Goal: Communication & Community: Answer question/provide support

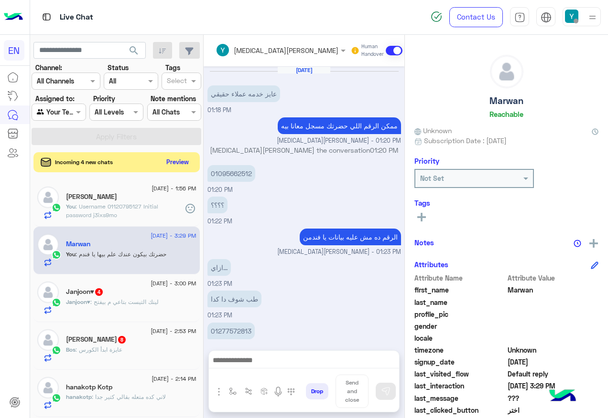
drag, startPoint x: 0, startPoint y: 0, endPoint x: 205, endPoint y: 162, distance: 261.2
click at [192, 162] on button "Preview" at bounding box center [178, 162] width 30 height 13
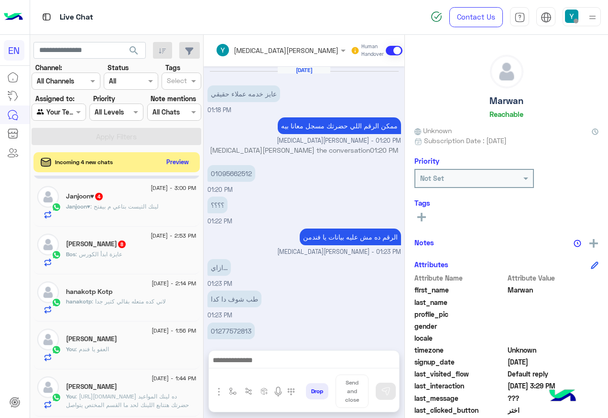
scroll to position [96, 0]
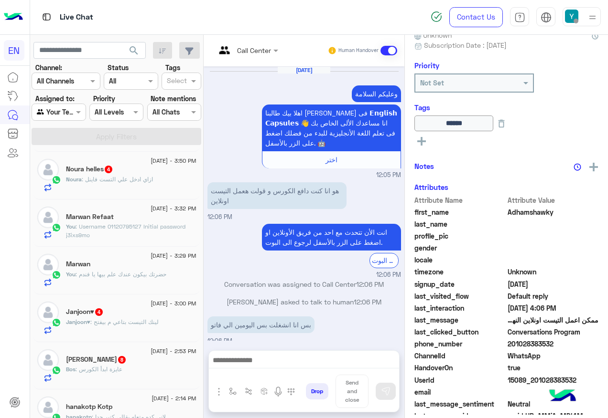
scroll to position [620, 0]
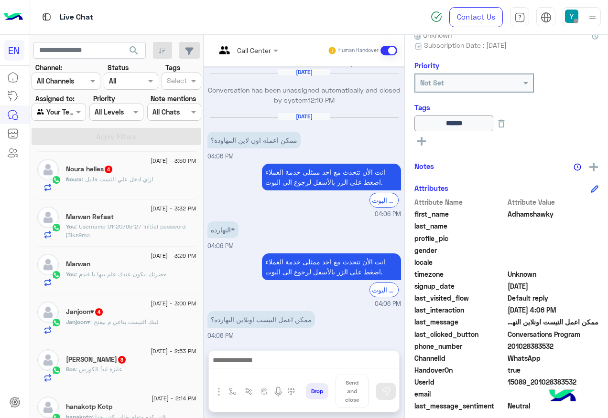
click at [541, 344] on span "201028383532" at bounding box center [552, 347] width 91 height 10
drag, startPoint x: 539, startPoint y: 344, endPoint x: 585, endPoint y: 347, distance: 45.4
click at [585, 347] on span "201028383532" at bounding box center [552, 347] width 91 height 10
copy span "01028383532"
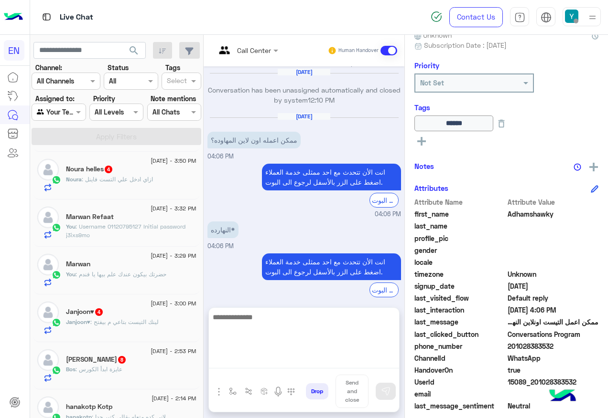
click at [315, 359] on textarea at bounding box center [304, 339] width 190 height 57
type textarea "**********"
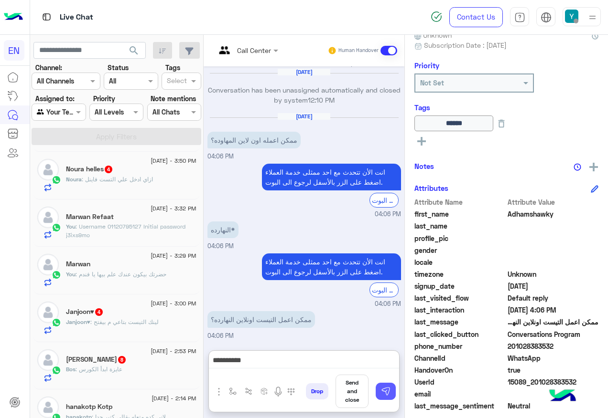
click at [395, 393] on button at bounding box center [385, 391] width 20 height 17
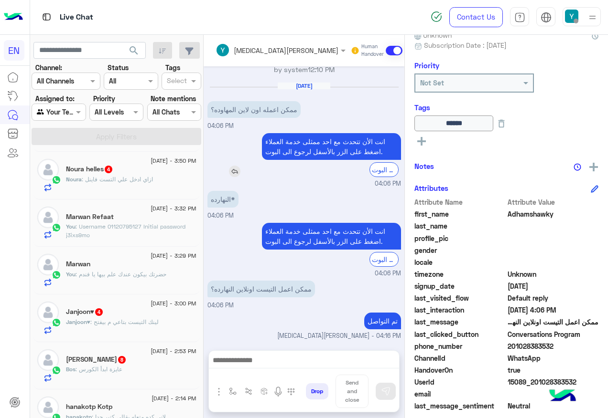
scroll to position [668, 0]
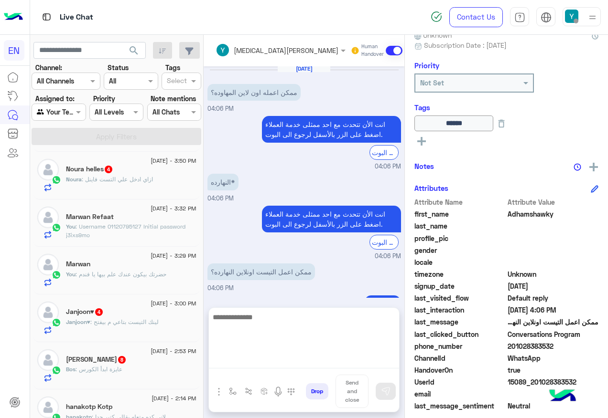
click at [303, 357] on textarea at bounding box center [304, 339] width 190 height 57
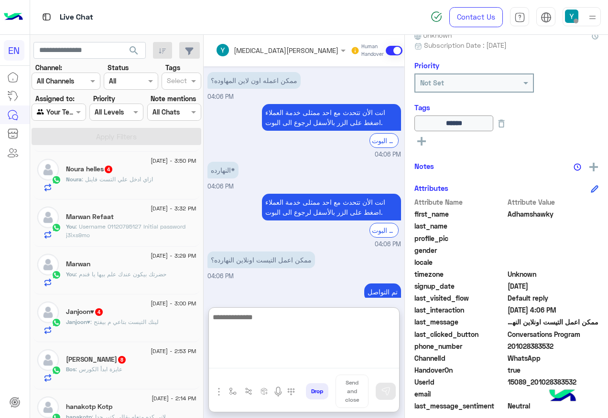
paste textarea "**********"
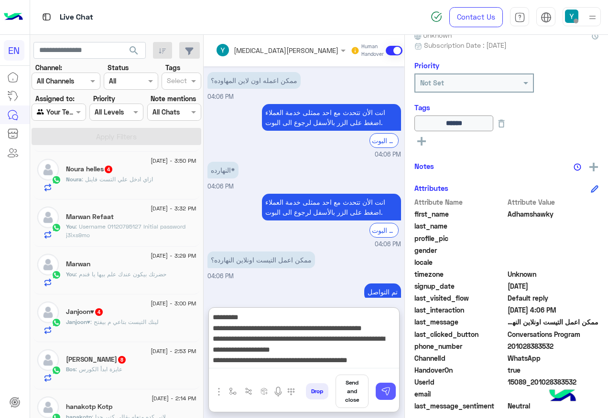
type textarea "**********"
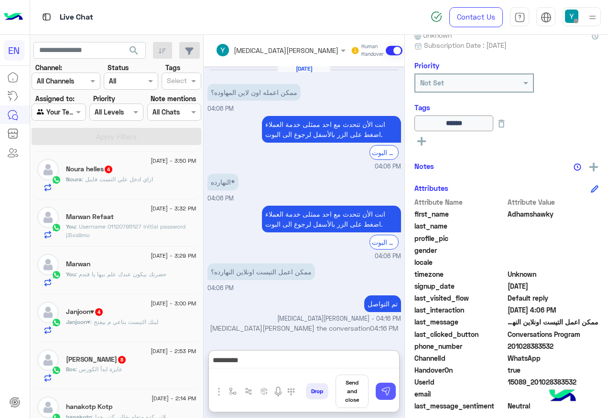
click at [390, 394] on img at bounding box center [386, 392] width 10 height 10
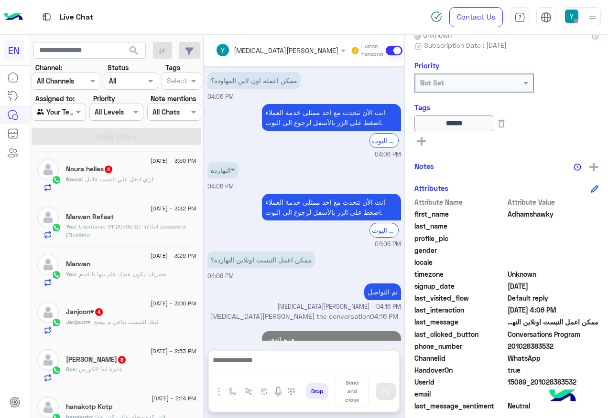
scroll to position [759, 0]
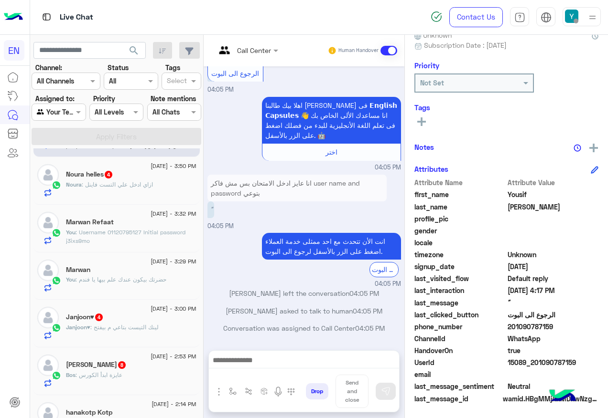
scroll to position [96, 0]
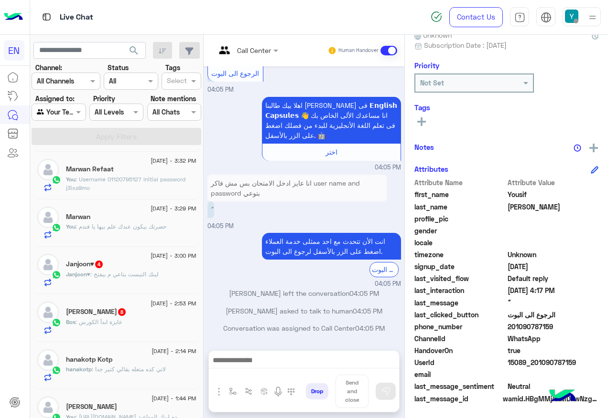
click at [148, 323] on div "Bos : عايزة ابدأ الكورس" at bounding box center [131, 326] width 130 height 17
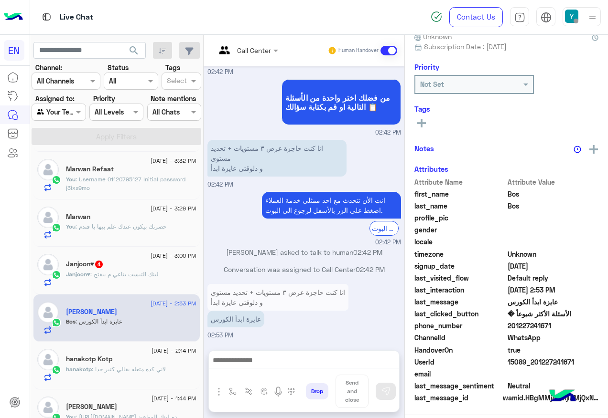
scroll to position [96, 0]
drag, startPoint x: 540, startPoint y: 325, endPoint x: 600, endPoint y: 325, distance: 60.2
click at [598, 325] on span "201227241671" at bounding box center [552, 327] width 91 height 10
copy span "01227241671"
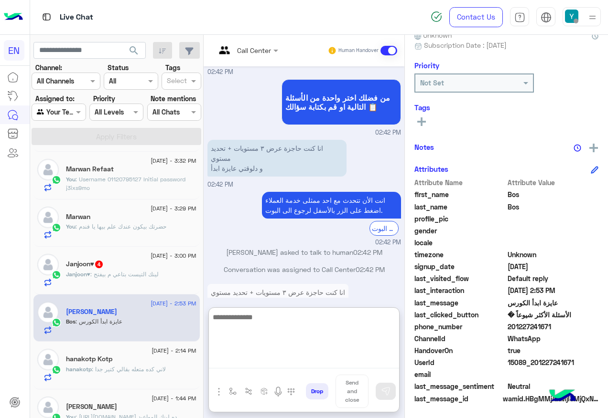
click at [330, 359] on textarea at bounding box center [304, 339] width 190 height 57
type textarea "**********"
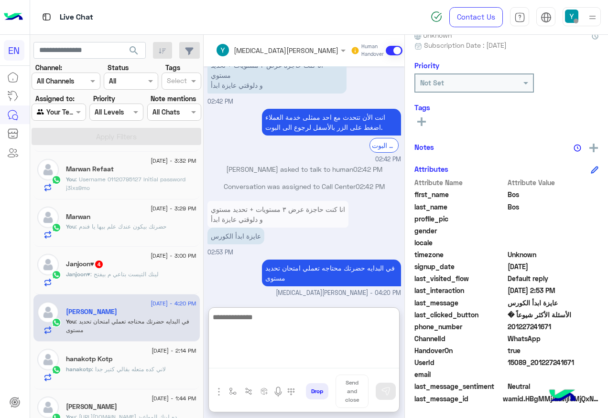
scroll to position [723, 0]
click at [299, 319] on textarea at bounding box center [304, 339] width 190 height 57
paste textarea "**********"
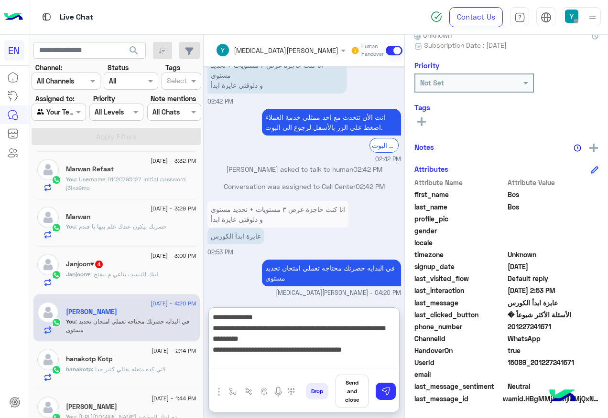
click at [399, 318] on textarea "**********" at bounding box center [304, 339] width 190 height 57
type textarea "**********"
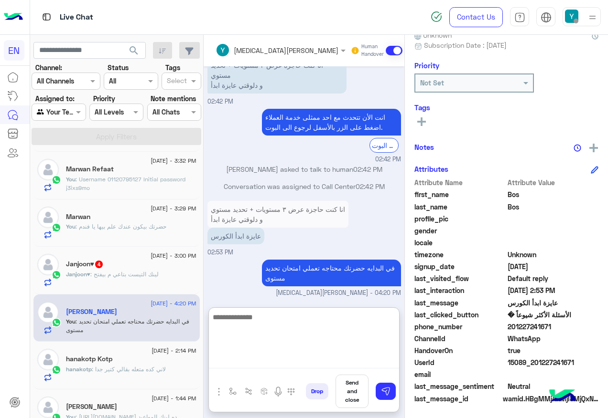
scroll to position [811, 0]
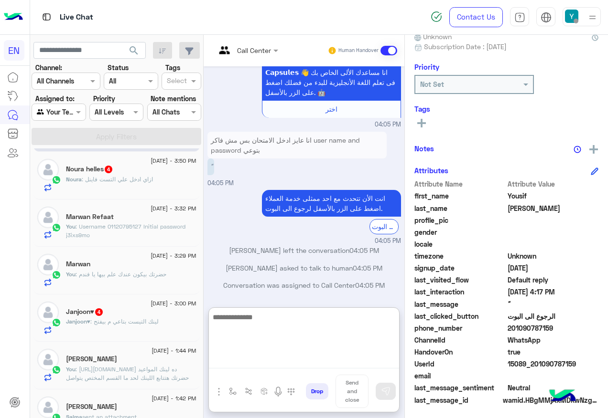
scroll to position [96, 0]
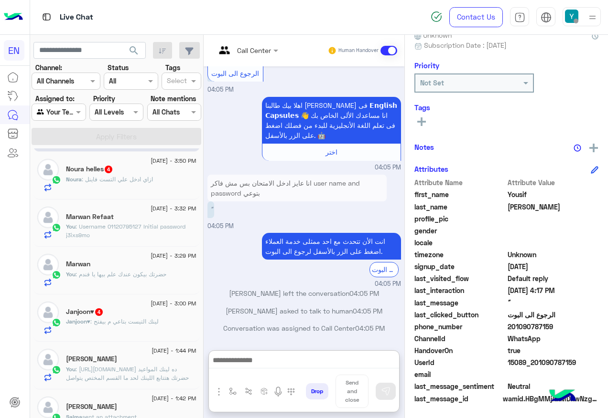
click at [155, 309] on div "Janjoon♥ 4" at bounding box center [131, 313] width 130 height 10
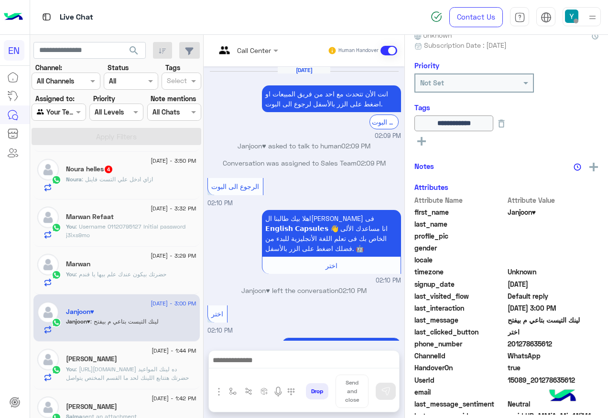
scroll to position [1226, 0]
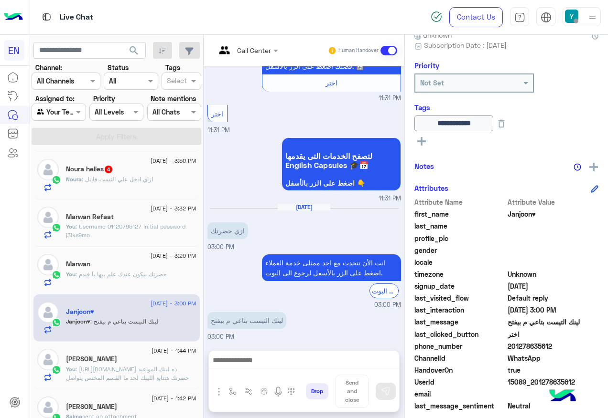
drag, startPoint x: 538, startPoint y: 345, endPoint x: 588, endPoint y: 345, distance: 50.6
click at [588, 345] on span "201278635612" at bounding box center [552, 347] width 91 height 10
copy span "01278635612"
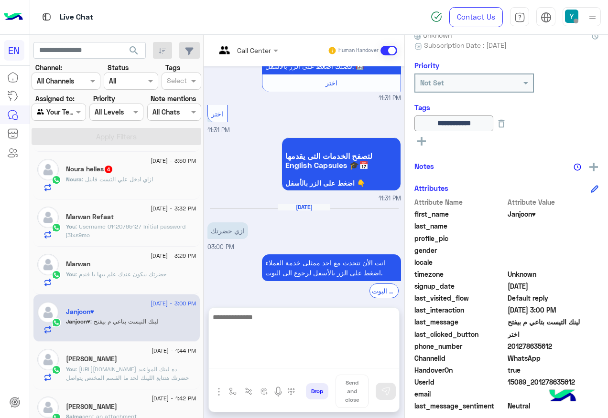
click at [289, 363] on textarea at bounding box center [304, 339] width 190 height 57
paste textarea "**********"
type textarea "**********"
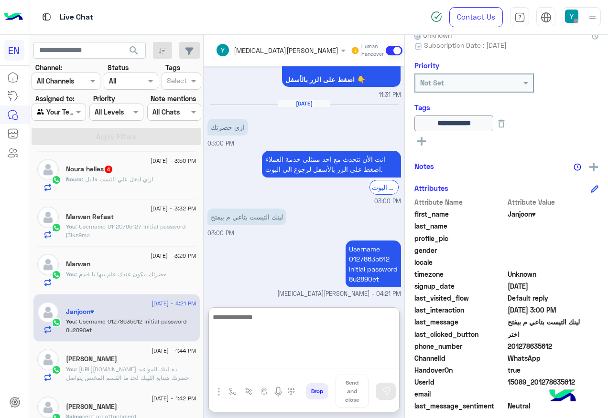
scroll to position [1347, 0]
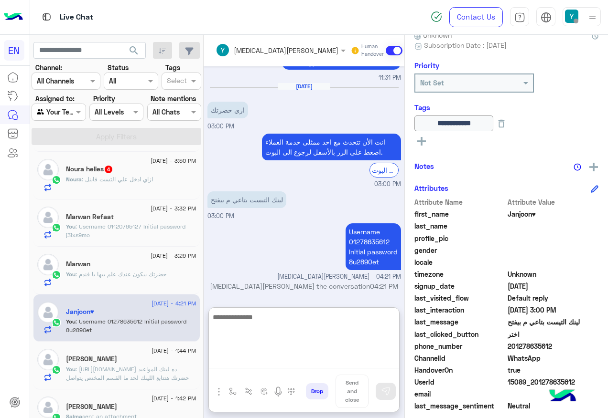
click at [298, 322] on textarea at bounding box center [304, 339] width 190 height 57
paste textarea "**********"
type textarea "**********"
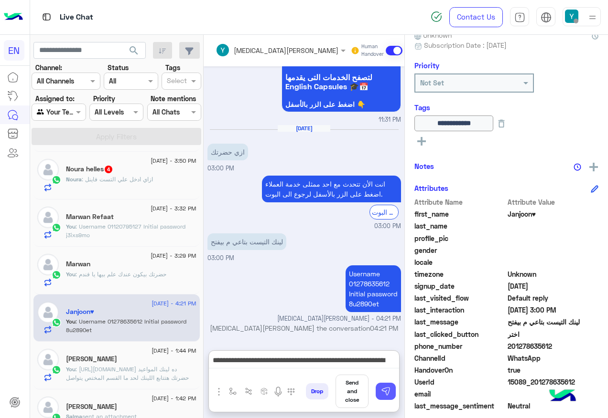
click at [390, 390] on img at bounding box center [386, 392] width 10 height 10
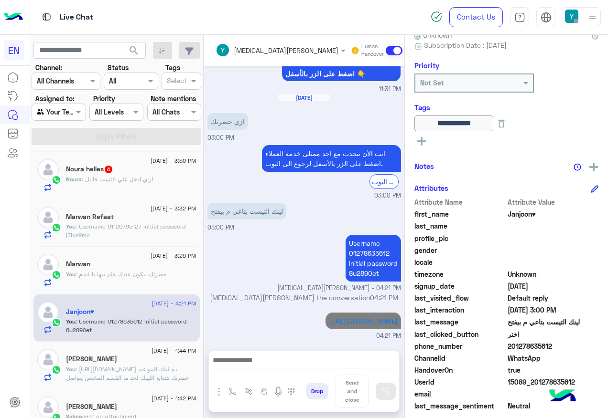
scroll to position [1345, 0]
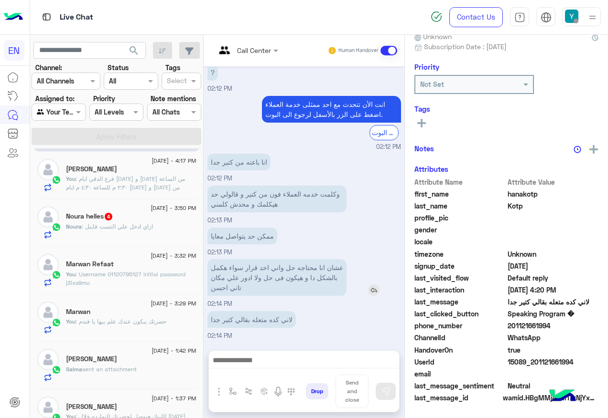
scroll to position [96, 0]
click at [166, 211] on span "[DATE] - 3:50 PM" at bounding box center [172, 208] width 45 height 9
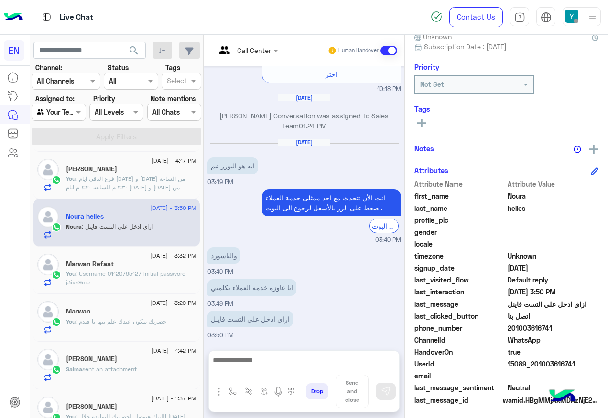
scroll to position [96, 0]
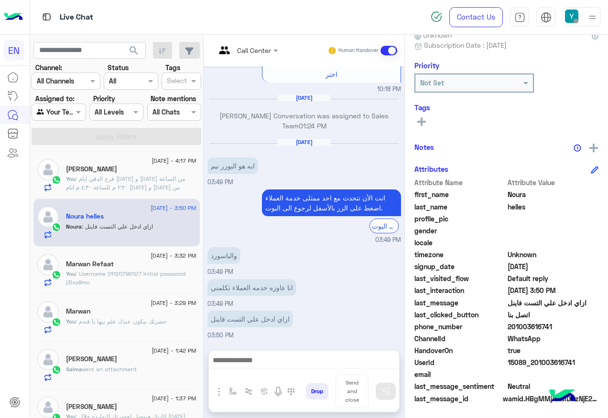
drag, startPoint x: 538, startPoint y: 324, endPoint x: 586, endPoint y: 325, distance: 47.8
click at [586, 325] on span "201003616741" at bounding box center [552, 327] width 91 height 10
copy span "01003616741"
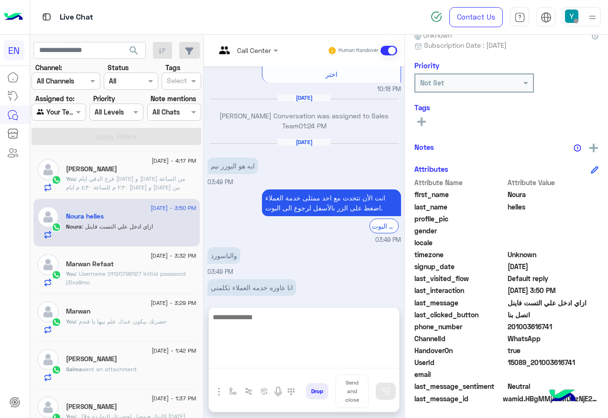
click at [278, 361] on textarea at bounding box center [304, 339] width 190 height 57
paste textarea "**********"
type textarea "**********"
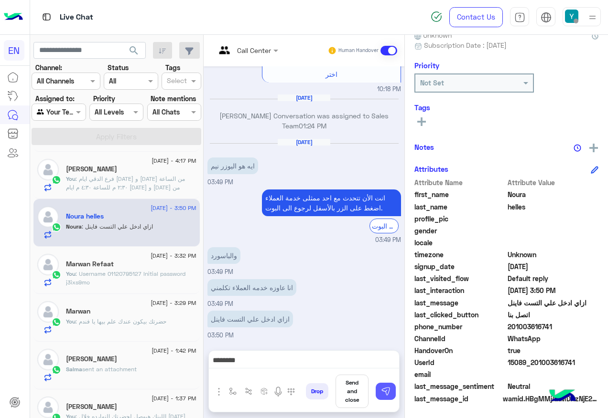
click at [390, 394] on img at bounding box center [386, 392] width 10 height 10
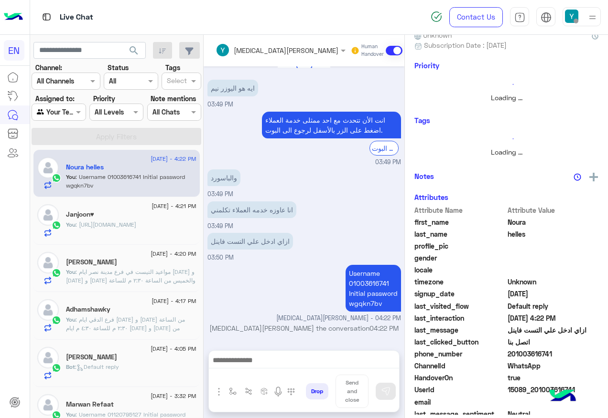
scroll to position [94, 0]
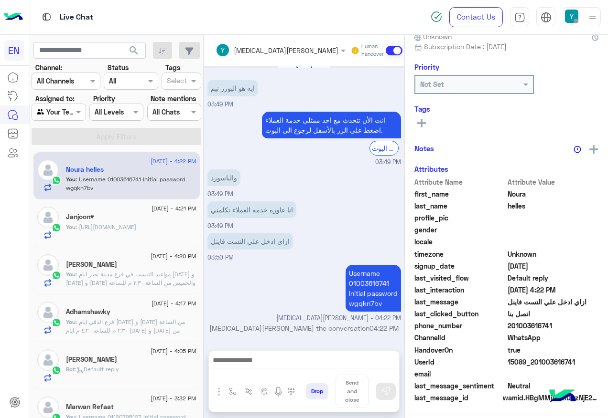
click at [70, 113] on div at bounding box center [58, 112] width 53 height 11
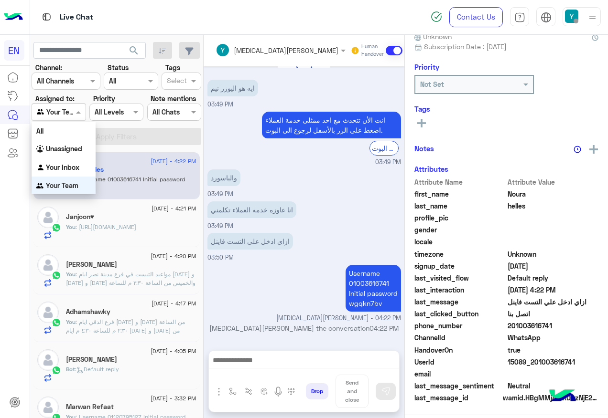
scroll to position [0, 0]
click at [73, 159] on div "Your Inbox" at bounding box center [64, 167] width 64 height 19
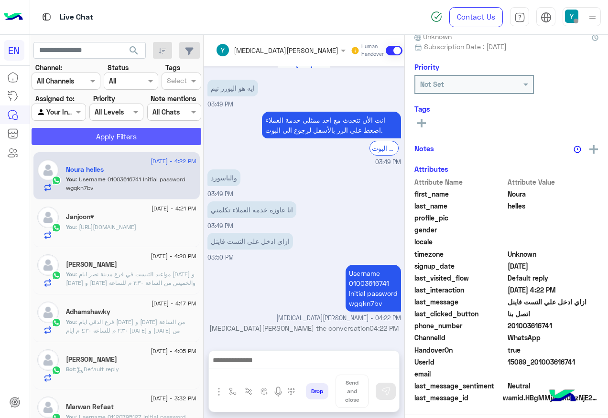
click at [72, 145] on button "Apply Filters" at bounding box center [117, 136] width 170 height 17
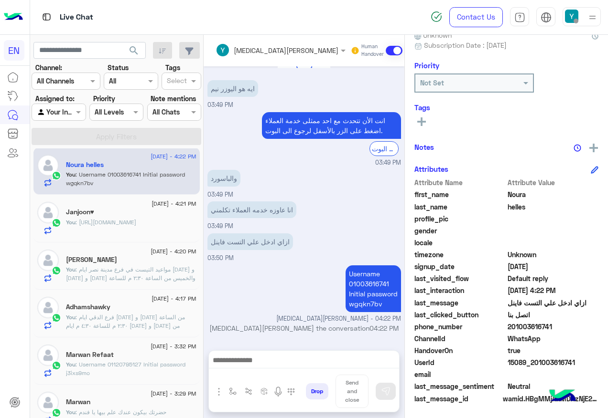
scroll to position [0, 0]
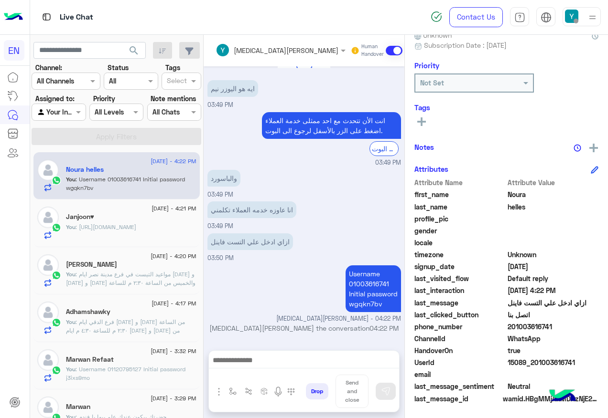
click at [59, 113] on input "text" at bounding box center [48, 112] width 22 height 10
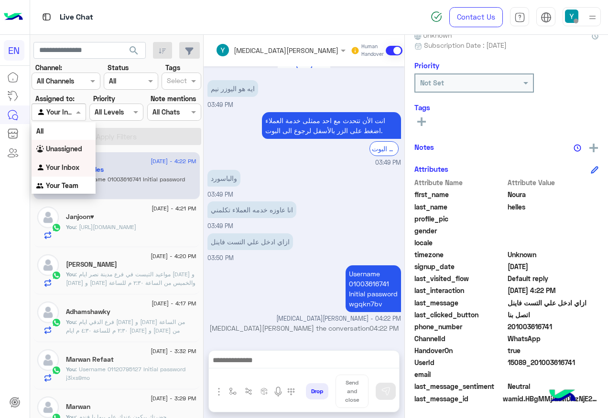
click at [79, 156] on div "Unassigned" at bounding box center [64, 149] width 64 height 19
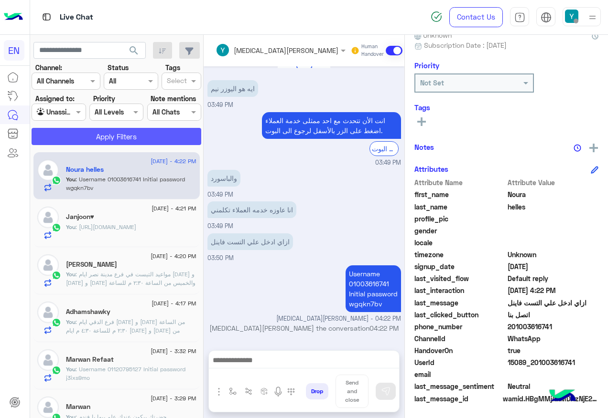
click at [94, 128] on button "Apply Filters" at bounding box center [117, 136] width 170 height 17
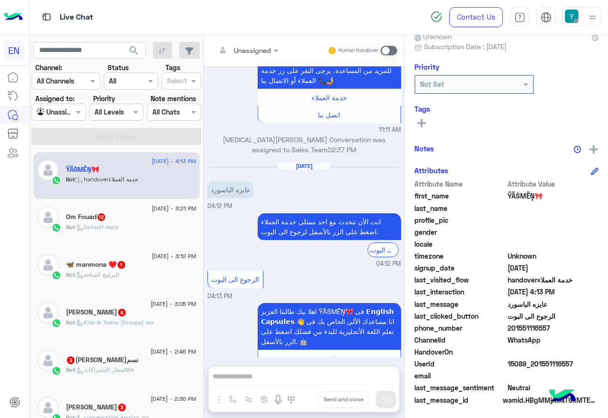
scroll to position [96, 0]
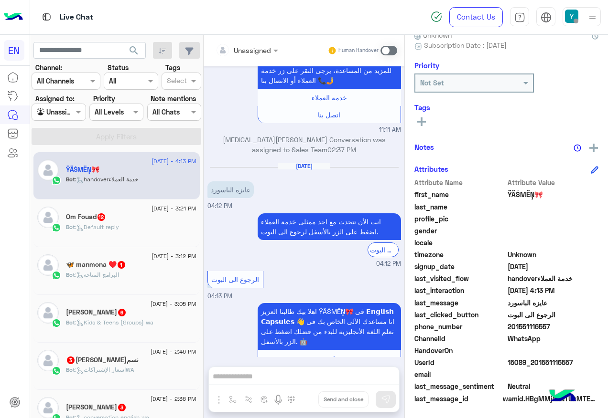
drag, startPoint x: 508, startPoint y: 326, endPoint x: 565, endPoint y: 329, distance: 56.9
click at [565, 329] on span "201551116557" at bounding box center [552, 327] width 91 height 10
copy span "01551116557"
click at [383, 51] on span at bounding box center [388, 51] width 17 height 10
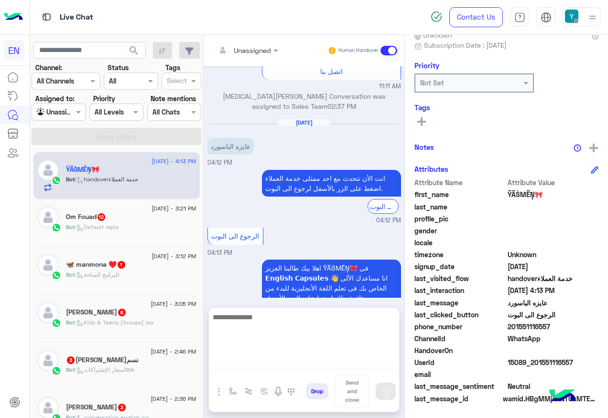
click at [262, 361] on textarea at bounding box center [304, 339] width 190 height 57
paste textarea "**********"
type textarea "**********"
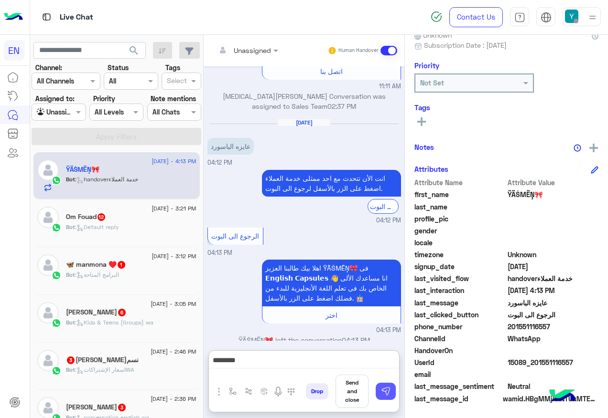
click at [384, 388] on img at bounding box center [386, 392] width 10 height 10
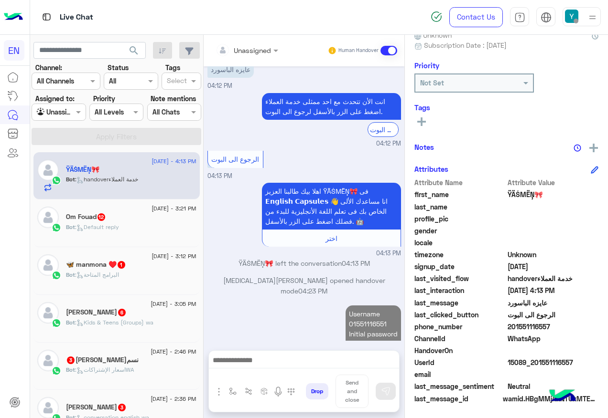
scroll to position [1161, 0]
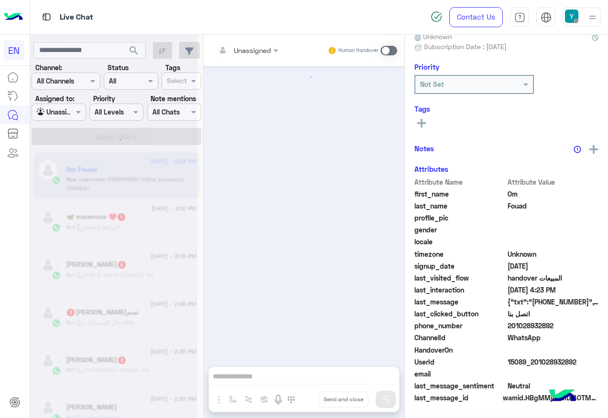
scroll to position [1030, 0]
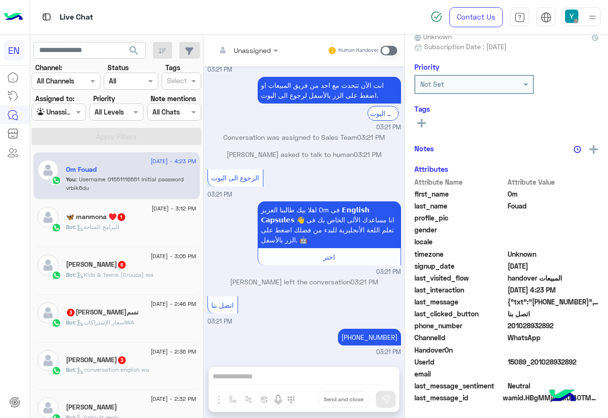
click at [152, 220] on div "🦋 manmona ♥️ 1" at bounding box center [131, 218] width 130 height 10
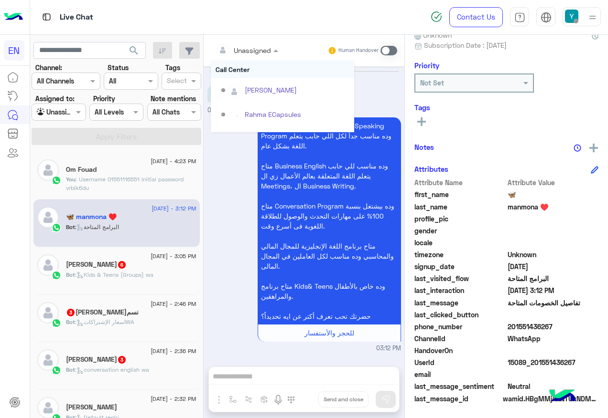
click at [265, 52] on div at bounding box center [247, 49] width 72 height 11
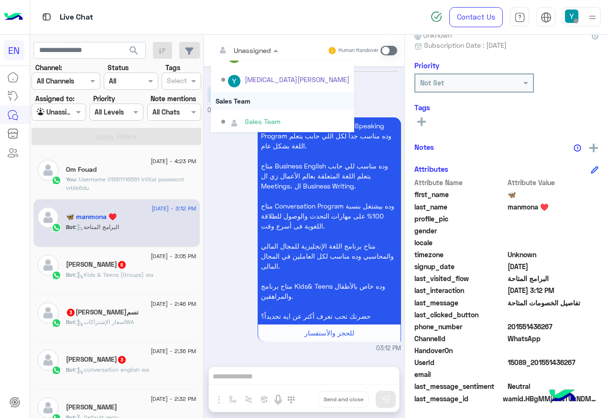
scroll to position [159, 0]
click at [270, 112] on div "Sales Team" at bounding box center [285, 120] width 128 height 17
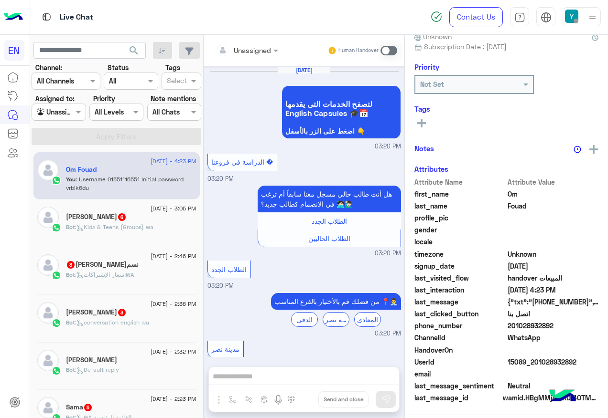
scroll to position [1030, 0]
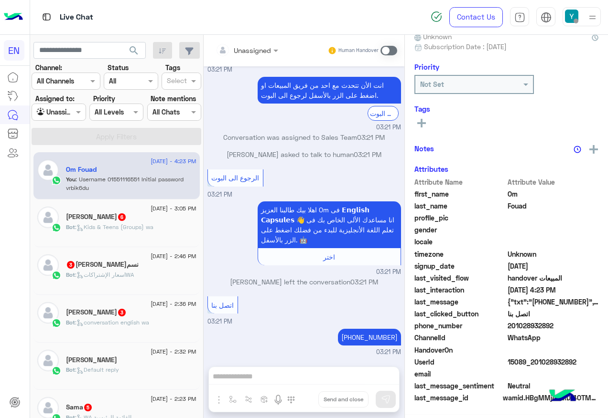
click at [139, 221] on div "[PERSON_NAME] 6" at bounding box center [131, 218] width 130 height 10
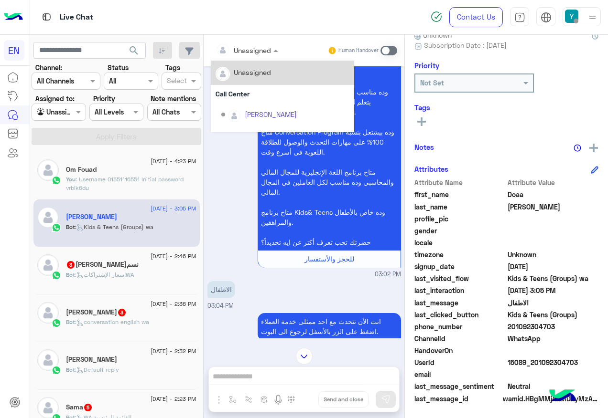
click at [264, 54] on div "Unassigned" at bounding box center [252, 50] width 37 height 10
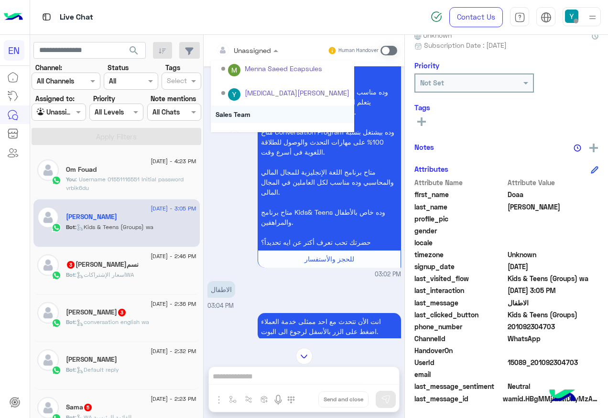
click at [269, 111] on div "Sales Team" at bounding box center [282, 115] width 143 height 18
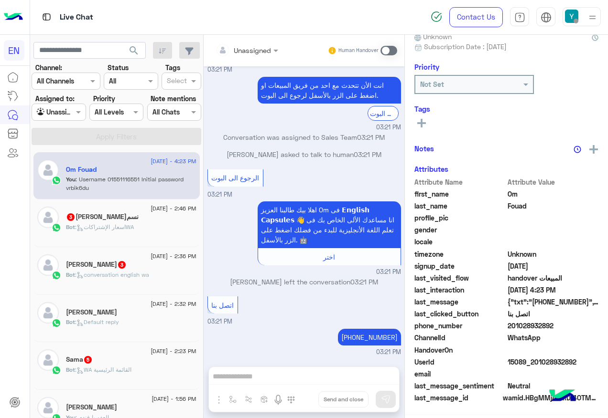
click at [161, 234] on div "Bot : اسعار الإشتراكاتWA" at bounding box center [131, 231] width 130 height 17
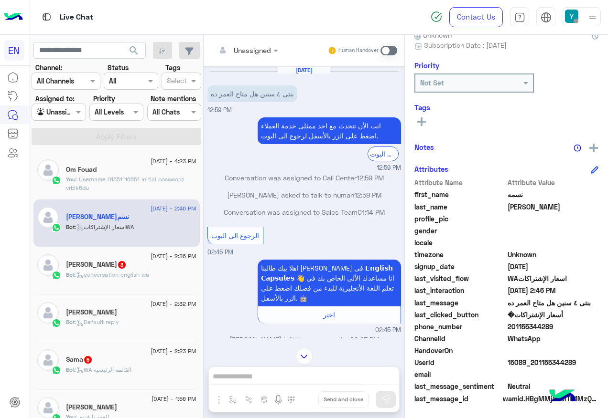
click at [231, 60] on div "Unassigned Human Handover" at bounding box center [303, 51] width 201 height 32
click at [255, 53] on div at bounding box center [247, 49] width 72 height 11
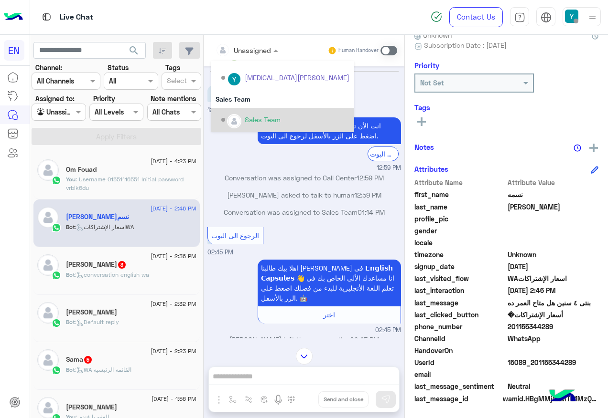
click at [234, 112] on div "Sales Team" at bounding box center [285, 120] width 128 height 17
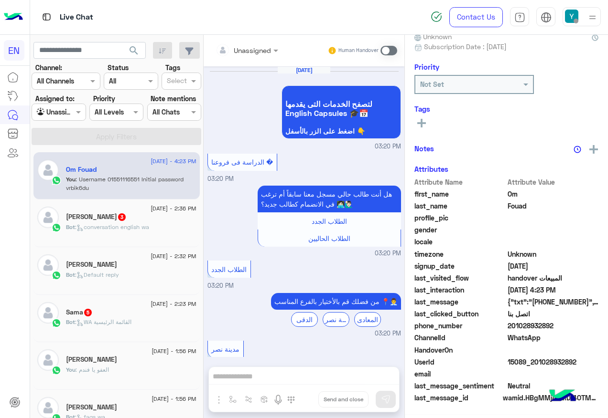
scroll to position [1030, 0]
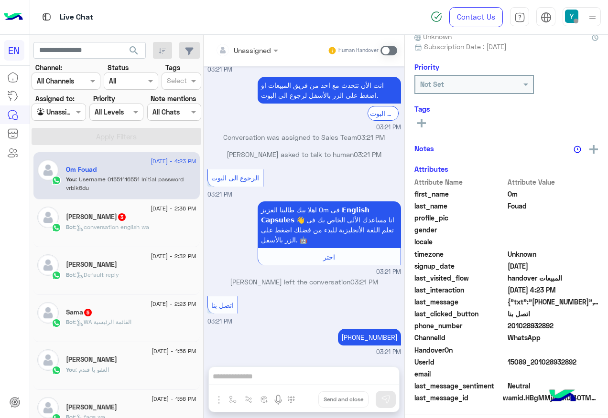
click at [159, 209] on span "[DATE] - 2:36 PM" at bounding box center [172, 208] width 45 height 9
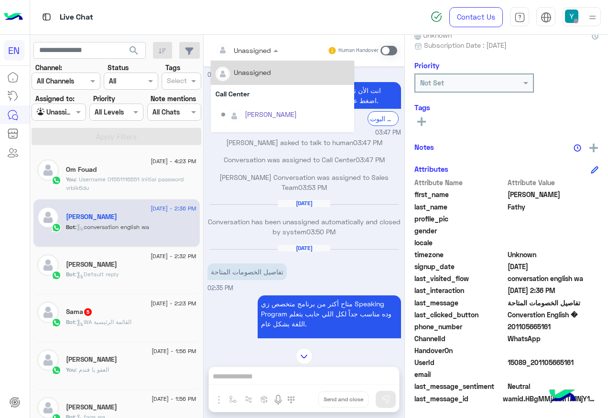
click at [240, 49] on input "text" at bounding box center [234, 50] width 39 height 10
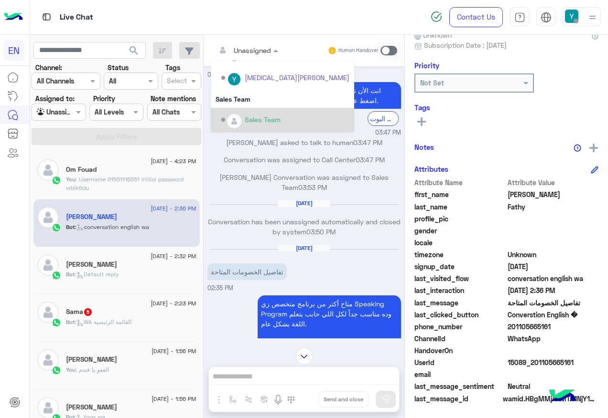
click at [237, 116] on div "Options list" at bounding box center [234, 121] width 14 height 14
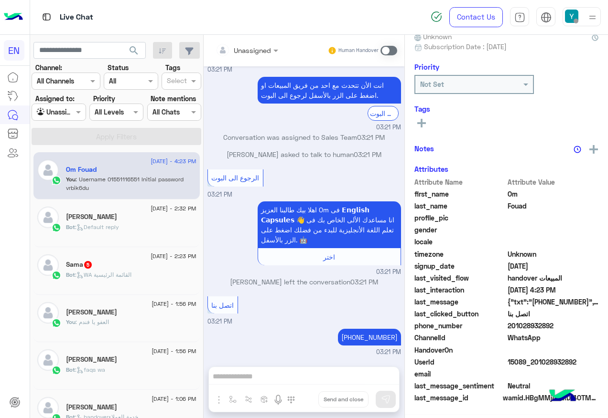
click at [107, 265] on div "Sama 5" at bounding box center [131, 266] width 130 height 10
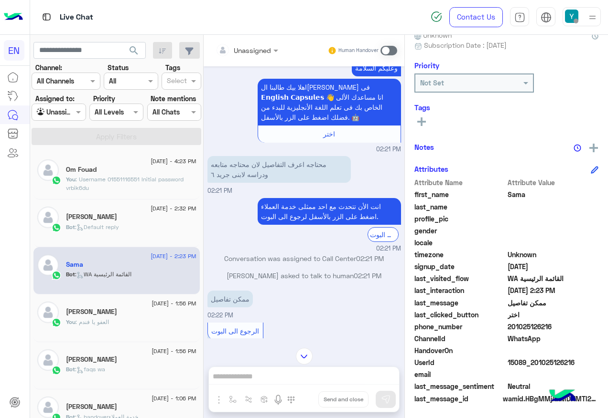
click at [261, 45] on div at bounding box center [247, 49] width 72 height 11
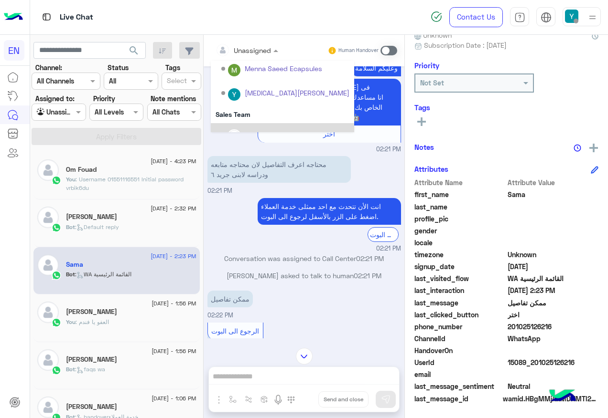
click at [253, 123] on div "Sales Team" at bounding box center [282, 135] width 143 height 24
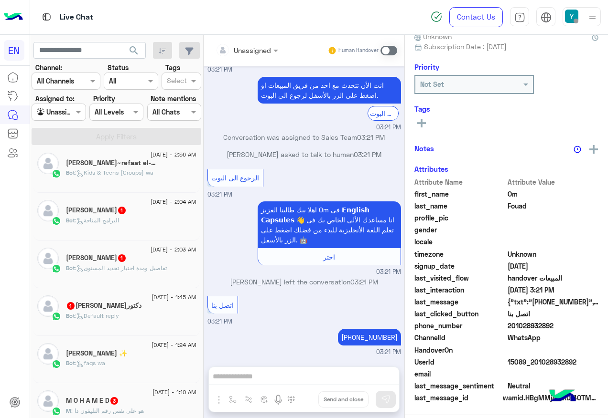
click at [139, 221] on div "Bot : البرامج المتاحة" at bounding box center [131, 224] width 130 height 17
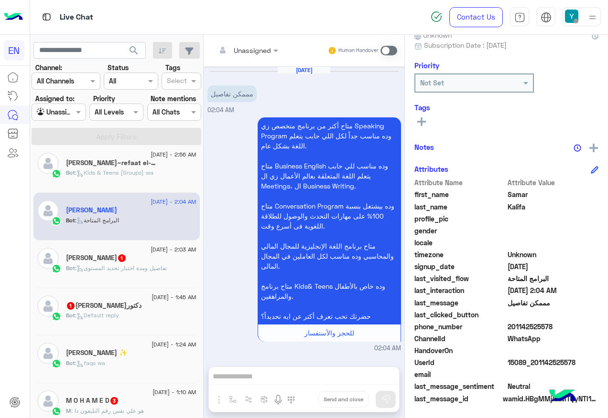
click at [266, 59] on div "Unassigned Human Handover" at bounding box center [303, 51] width 201 height 32
click at [266, 57] on div "Unassigned" at bounding box center [242, 50] width 55 height 19
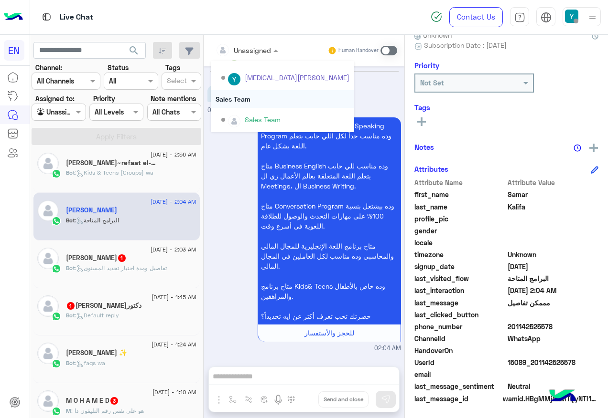
click at [261, 98] on div "Sales Team" at bounding box center [282, 99] width 143 height 18
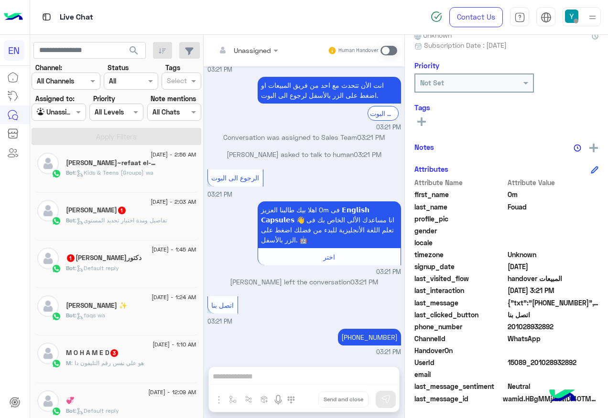
click at [121, 211] on div "Seaf Møžæ 1" at bounding box center [131, 211] width 130 height 10
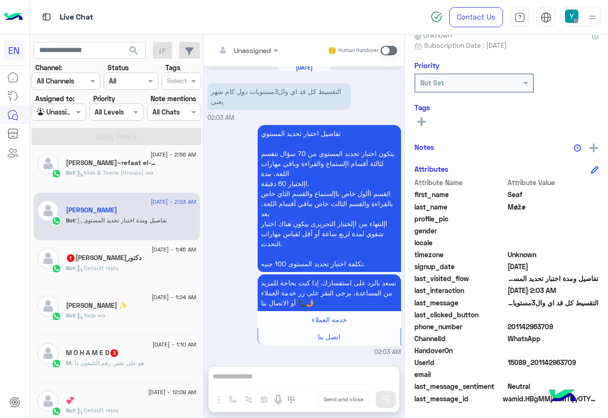
click at [240, 57] on div "Unassigned" at bounding box center [242, 50] width 55 height 19
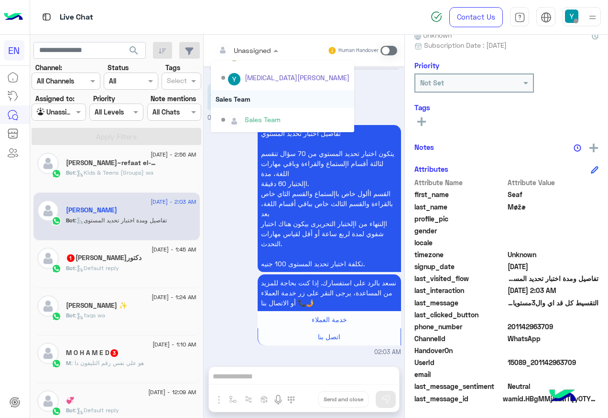
click at [258, 108] on div "Sales Team" at bounding box center [282, 120] width 143 height 24
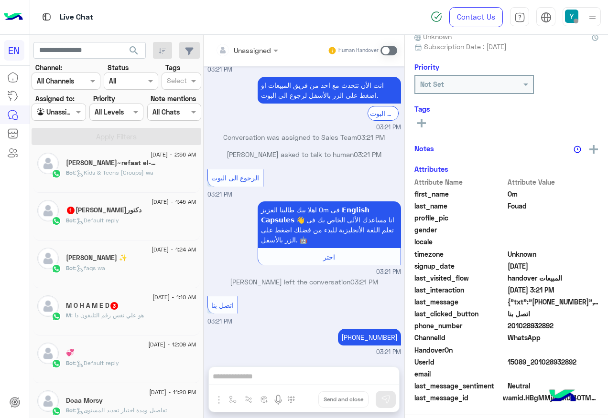
click at [135, 225] on div "Bot : Default reply" at bounding box center [131, 224] width 130 height 17
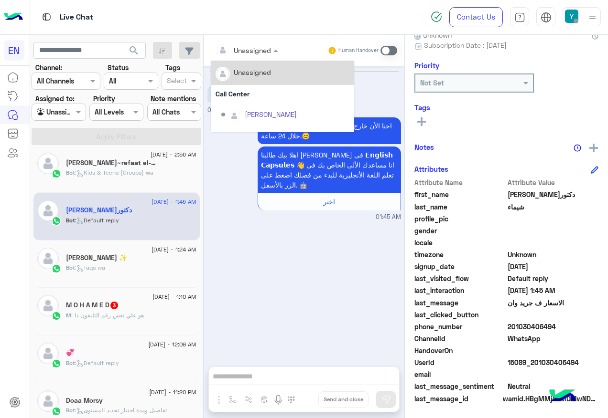
drag, startPoint x: 245, startPoint y: 47, endPoint x: 250, endPoint y: 89, distance: 42.4
click at [245, 47] on input "text" at bounding box center [234, 50] width 39 height 10
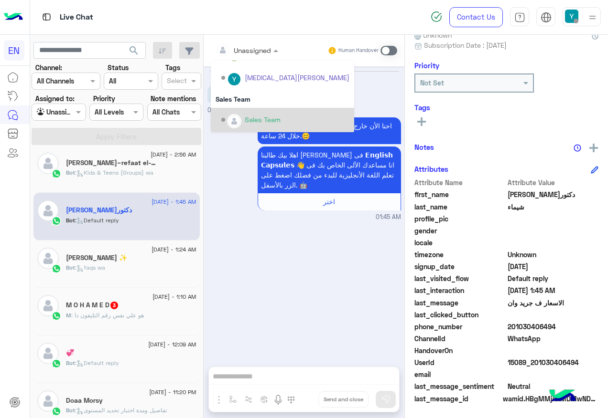
click at [244, 112] on div "Sales Team" at bounding box center [285, 120] width 128 height 17
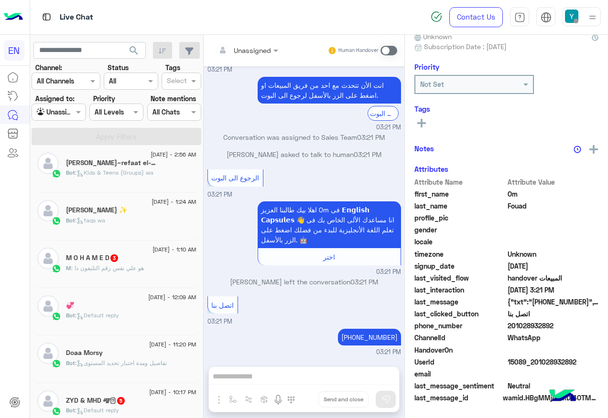
click at [126, 266] on span ": هو علي نفس رقم التليفون دا" at bounding box center [107, 268] width 73 height 7
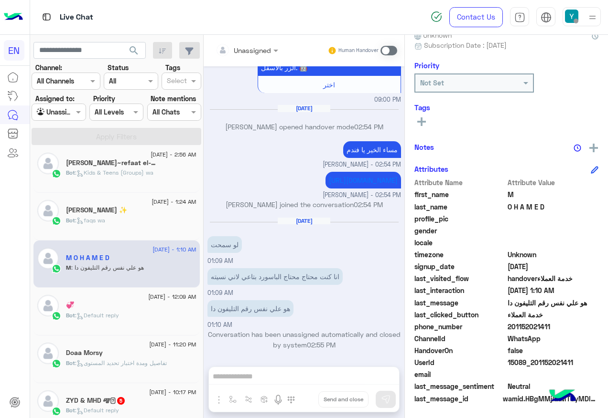
drag, startPoint x: 508, startPoint y: 326, endPoint x: 557, endPoint y: 331, distance: 49.9
click at [557, 331] on span "201152021411" at bounding box center [552, 327] width 91 height 10
copy span "01152021411"
click at [389, 49] on span at bounding box center [388, 51] width 17 height 10
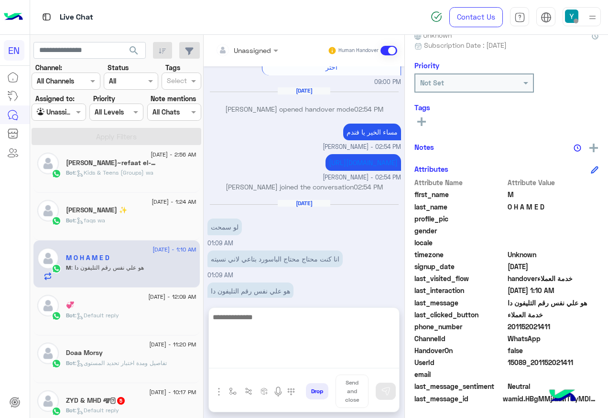
click at [270, 360] on textarea at bounding box center [304, 339] width 190 height 57
paste textarea "**********"
type textarea "**********"
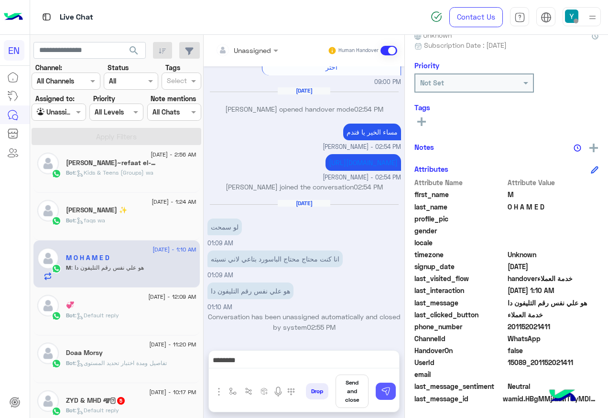
click at [387, 389] on img at bounding box center [386, 392] width 10 height 10
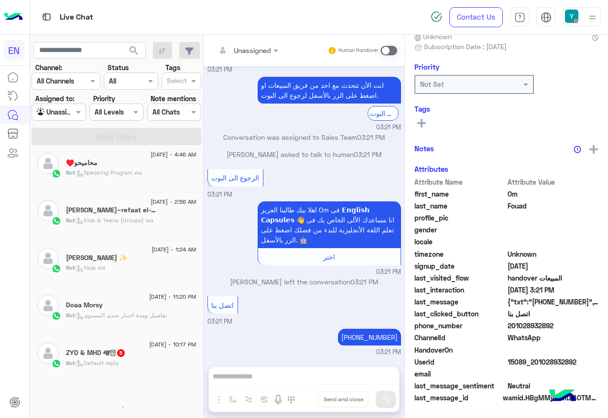
scroll to position [5, 0]
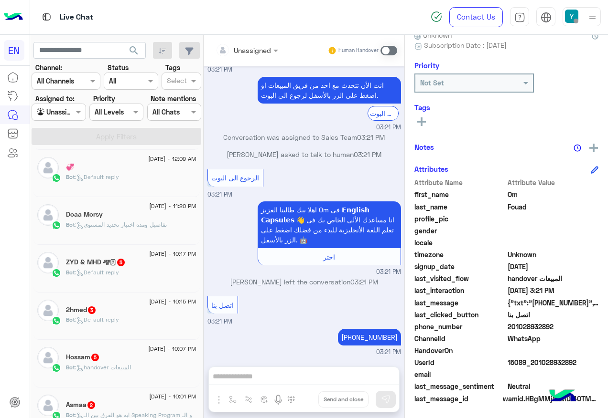
click at [137, 268] on div "Bot : Default reply" at bounding box center [131, 276] width 130 height 17
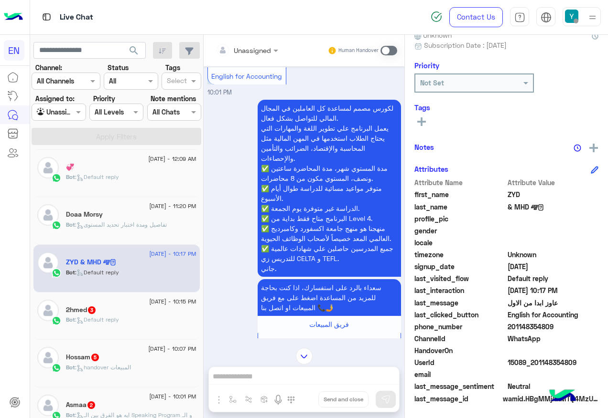
drag, startPoint x: 242, startPoint y: 27, endPoint x: 255, endPoint y: 36, distance: 15.4
click at [251, 33] on div "Live Chat" at bounding box center [222, 17] width 385 height 34
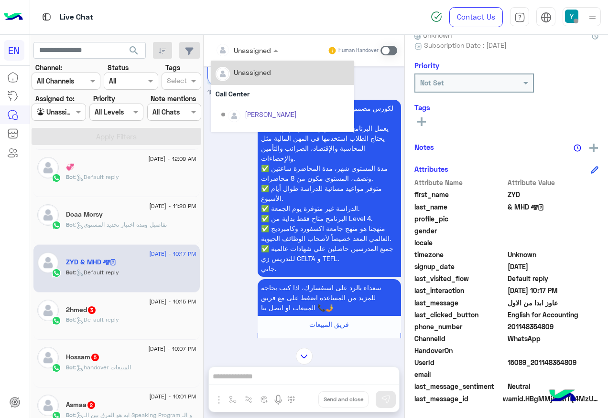
click at [271, 49] on span at bounding box center [277, 50] width 12 height 10
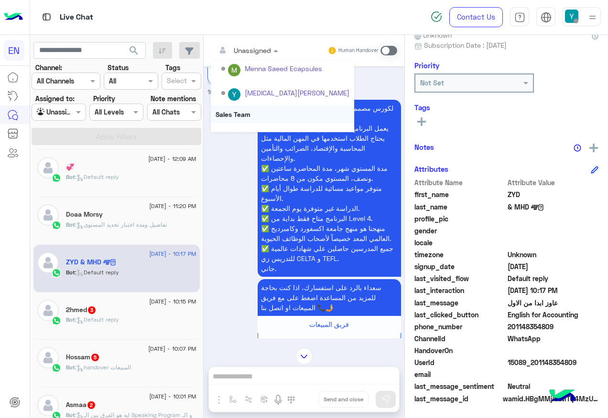
click at [244, 120] on div "Sales Team" at bounding box center [282, 115] width 143 height 18
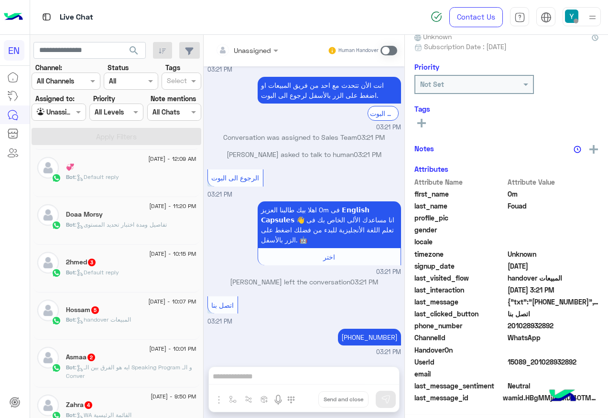
click at [122, 267] on div "2hmed 3" at bounding box center [131, 263] width 130 height 10
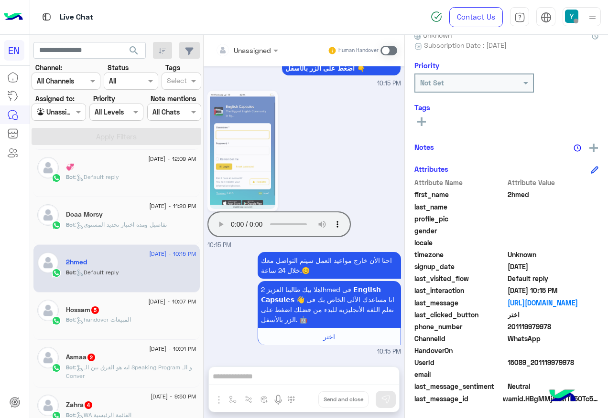
drag, startPoint x: 511, startPoint y: 326, endPoint x: 555, endPoint y: 326, distance: 43.5
click at [555, 326] on span "201119979978" at bounding box center [552, 327] width 91 height 10
copy span "01119979978"
click at [278, 251] on div "احنا الأن خارج مواعيد العمل سيتم التواصل معك خلال 24 ساعة.😊 اهلا بيك طالبنا الع…" at bounding box center [328, 299] width 143 height 98
click at [241, 374] on div "Unassigned Human Handover [DATE] 10:14 PM احنا الأن خارج مواعيد العمل سيتم التو…" at bounding box center [303, 228] width 201 height 387
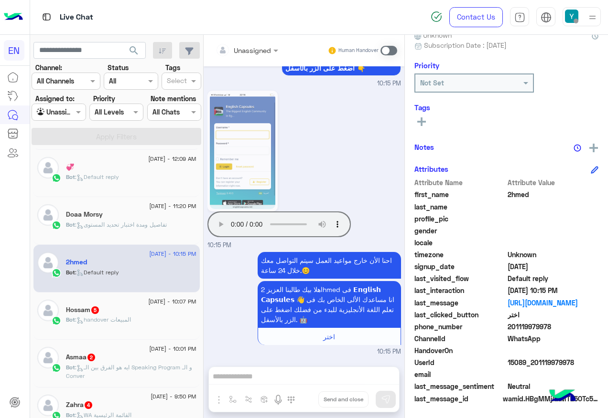
click at [384, 52] on span at bounding box center [388, 51] width 17 height 10
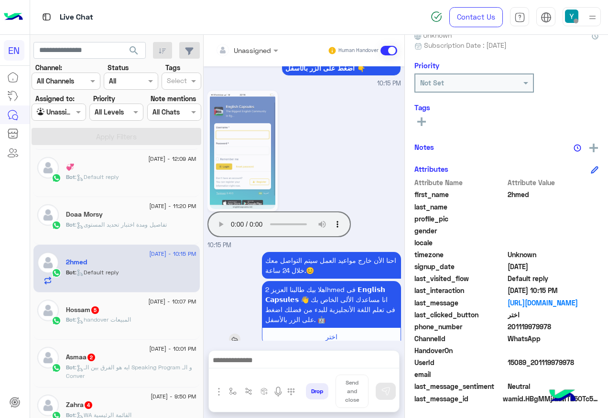
scroll to position [388, 0]
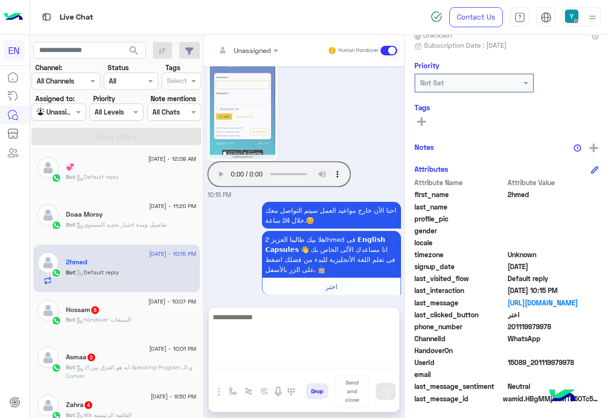
click at [295, 365] on textarea at bounding box center [304, 339] width 190 height 57
paste textarea "**********"
type textarea "**********"
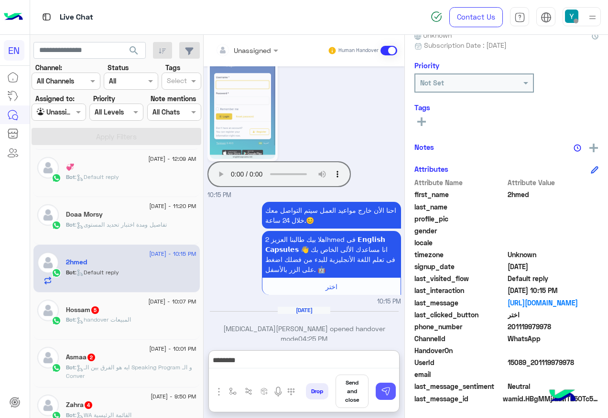
click at [386, 395] on img at bounding box center [386, 392] width 10 height 10
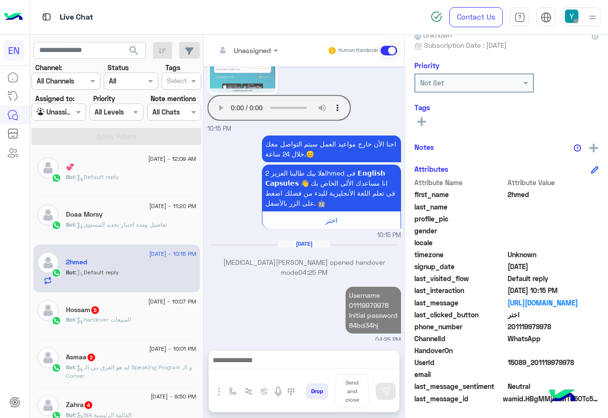
scroll to position [449, 0]
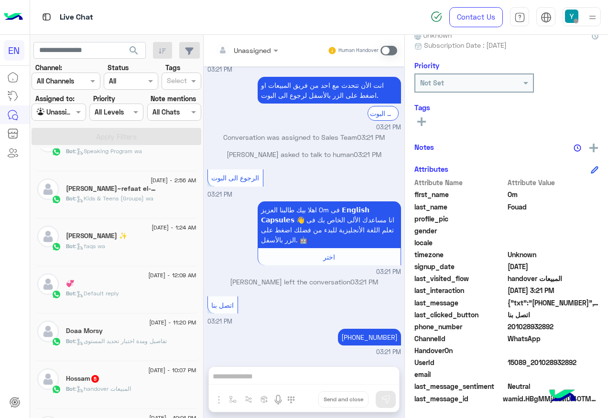
scroll to position [530, 0]
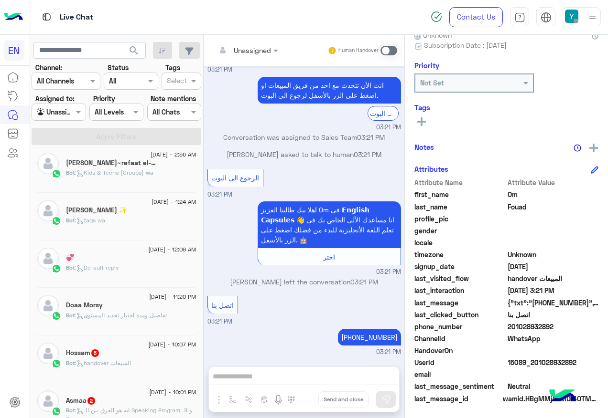
click at [104, 352] on div "Hossam 5" at bounding box center [131, 354] width 130 height 10
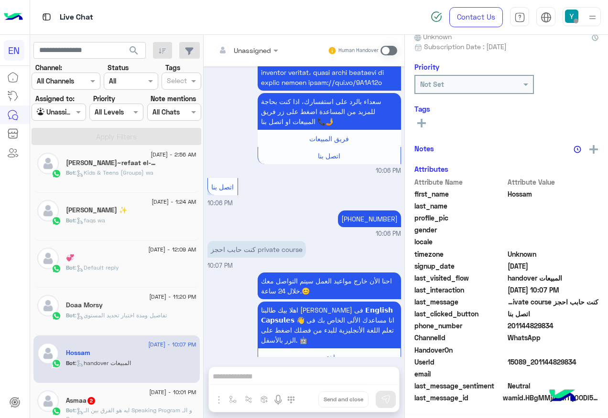
scroll to position [96, 0]
click at [266, 47] on div at bounding box center [247, 49] width 72 height 11
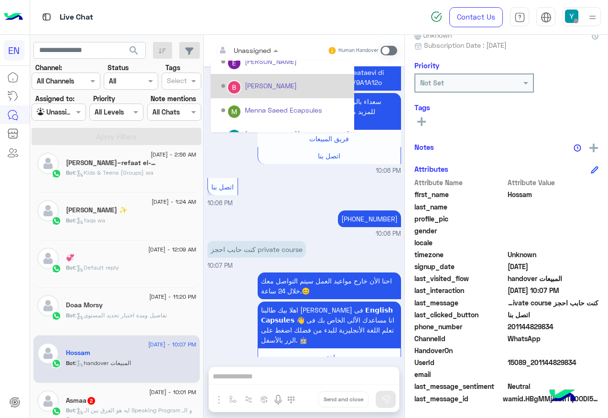
scroll to position [159, 0]
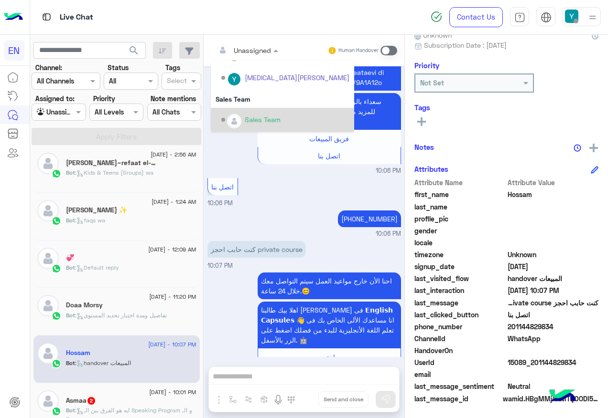
click at [246, 126] on div "Sales Team" at bounding box center [285, 120] width 128 height 17
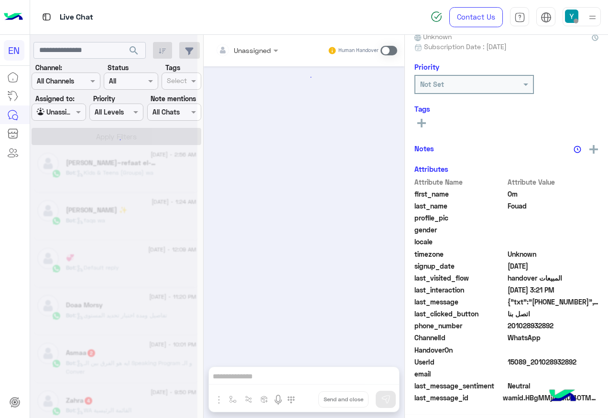
scroll to position [1030, 0]
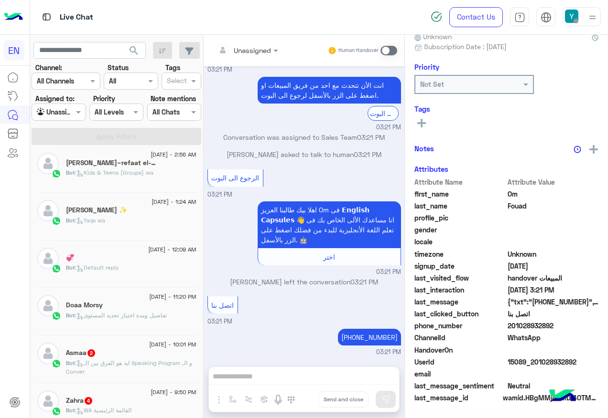
click at [126, 339] on div "[DATE] - 10:01 PM Asmaa 2 Bot : ايه هو الفرق بين الـ Speaking Program و الـ Con…" at bounding box center [116, 360] width 166 height 48
click at [125, 353] on div "Asmaa 2" at bounding box center [131, 354] width 130 height 10
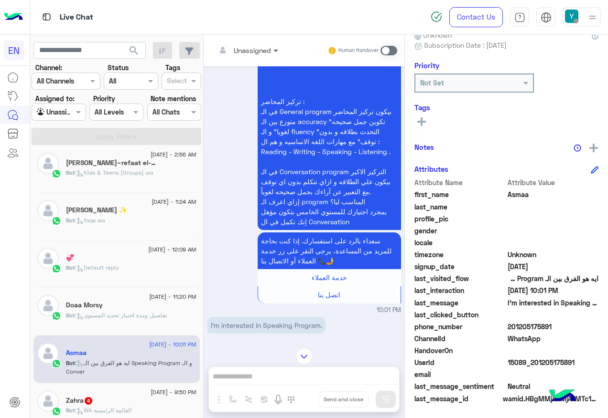
click at [271, 46] on span at bounding box center [277, 50] width 12 height 10
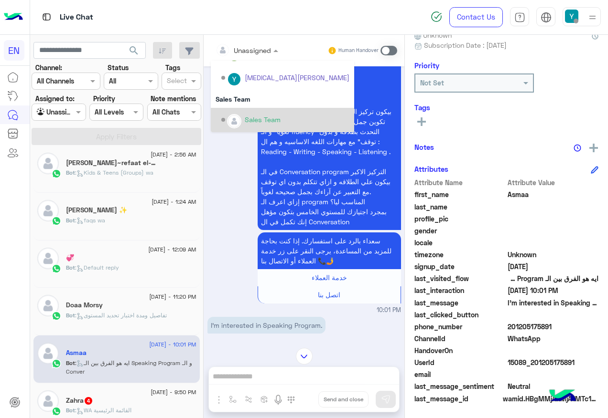
click at [246, 109] on div "Sales Team" at bounding box center [282, 120] width 143 height 24
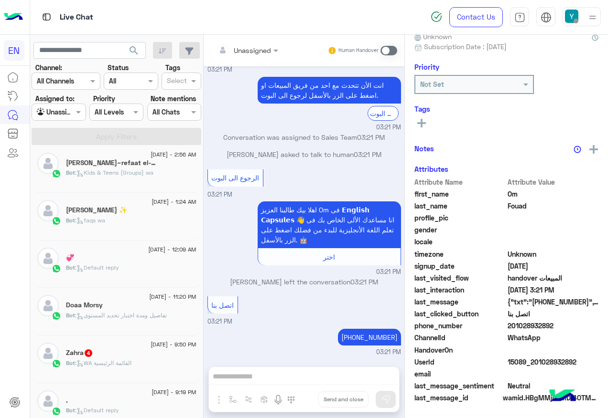
click at [150, 344] on span "[DATE] - 9:50 PM" at bounding box center [172, 345] width 45 height 9
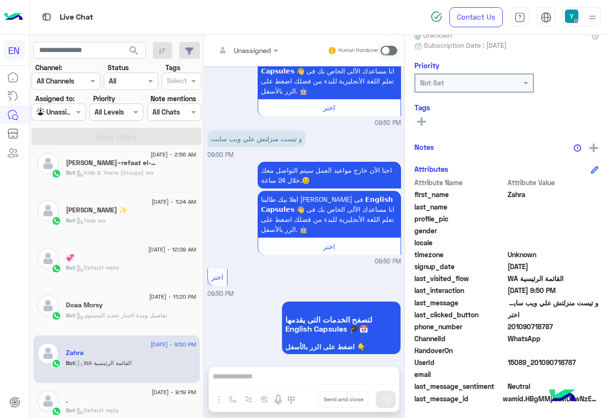
drag, startPoint x: 509, startPoint y: 325, endPoint x: 556, endPoint y: 325, distance: 47.3
click at [556, 325] on span "201090718787" at bounding box center [552, 327] width 91 height 10
copy span "01090718787"
click at [422, 121] on rect at bounding box center [421, 121] width 2 height 9
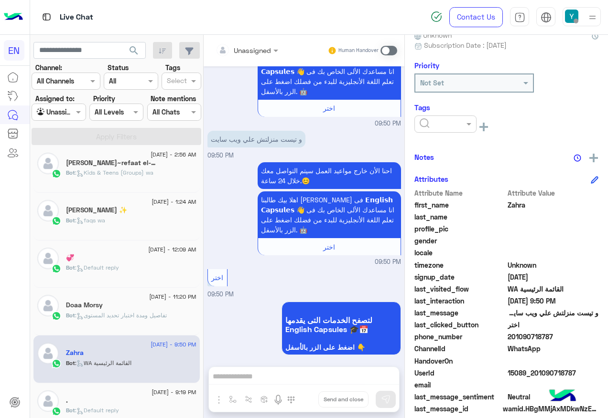
click at [441, 123] on input "text" at bounding box center [433, 124] width 29 height 10
click at [438, 150] on span "Solved" at bounding box center [429, 147] width 21 height 8
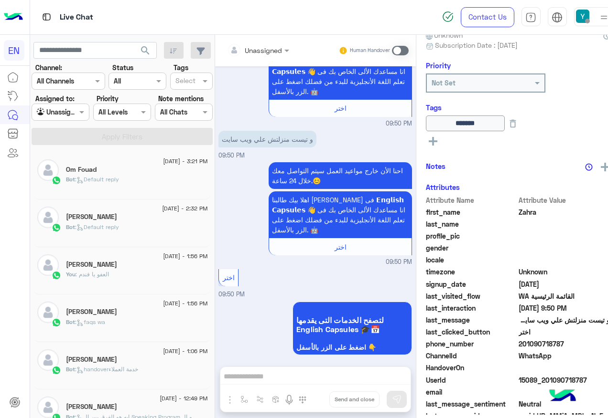
click at [66, 120] on div "Agent Filter Unassigned" at bounding box center [61, 112] width 58 height 17
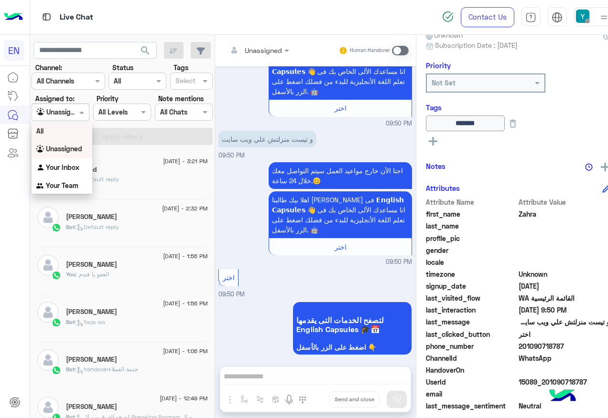
click at [68, 127] on div "All" at bounding box center [62, 131] width 61 height 18
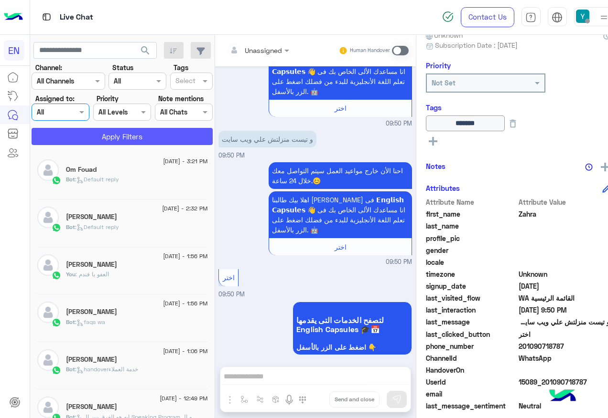
click at [68, 129] on button "Apply Filters" at bounding box center [122, 136] width 181 height 17
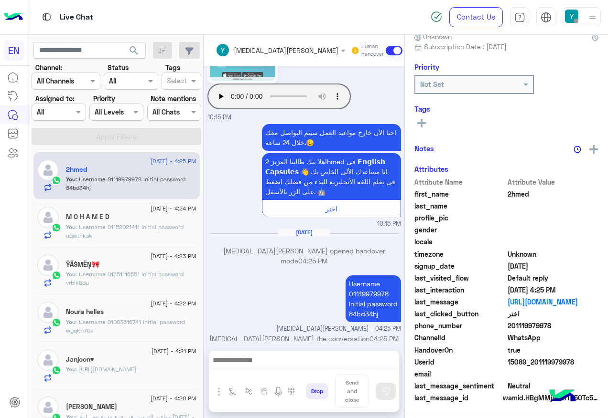
scroll to position [96, 0]
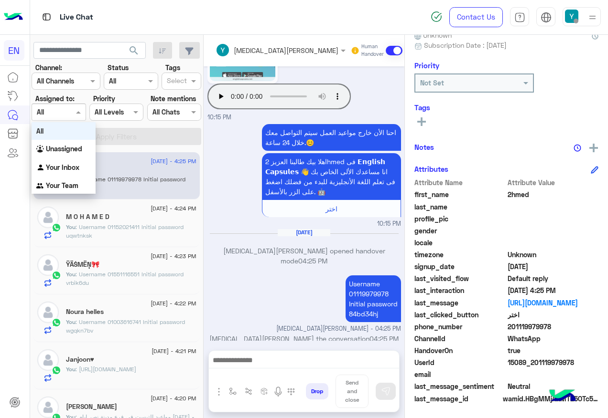
click at [54, 105] on div "Agent Filter All" at bounding box center [59, 112] width 54 height 17
click at [73, 117] on div "Agent Filter All" at bounding box center [52, 112] width 41 height 10
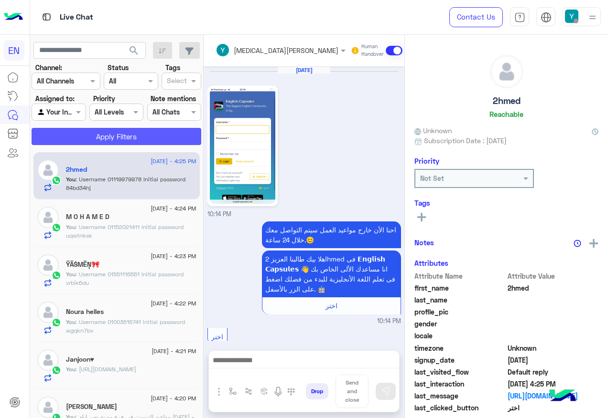
scroll to position [466, 0]
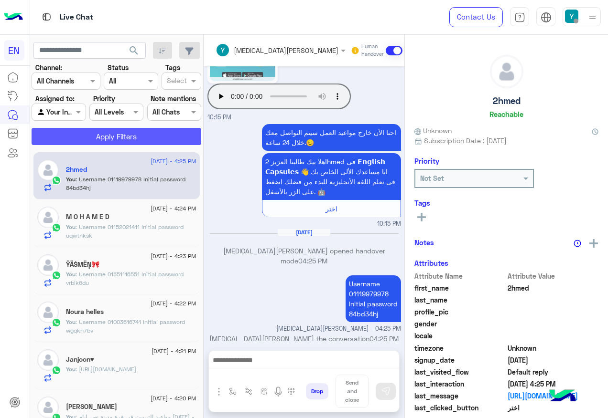
click at [112, 137] on button "Apply Filters" at bounding box center [117, 136] width 170 height 17
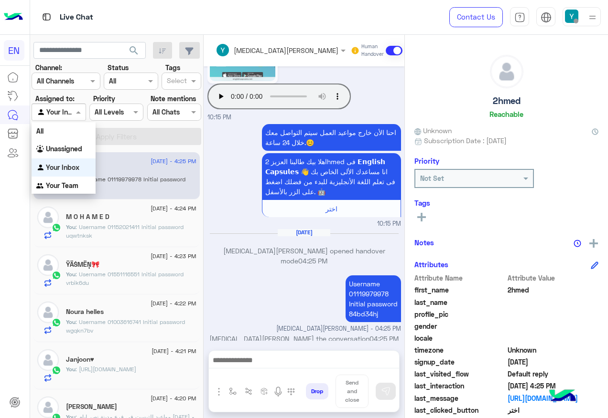
click at [69, 119] on div "Agent Filter Your Inbox" at bounding box center [59, 112] width 54 height 17
click at [77, 187] on b "Your Team" at bounding box center [62, 186] width 32 height 8
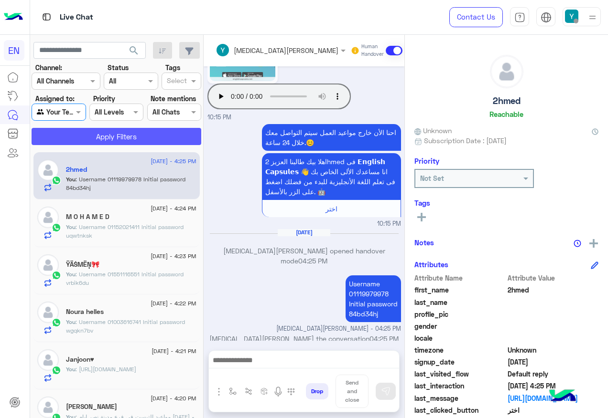
click at [86, 134] on button "Apply Filters" at bounding box center [117, 136] width 170 height 17
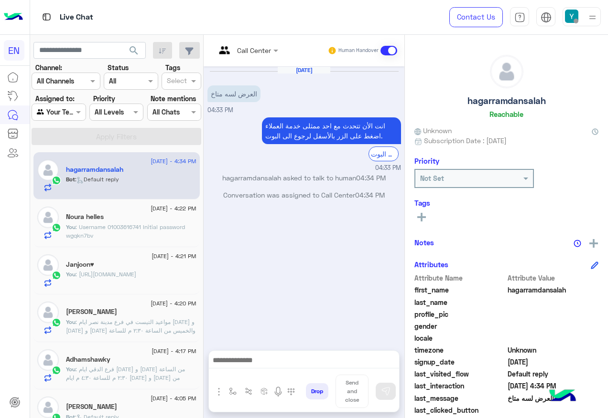
click at [254, 49] on input "text" at bounding box center [234, 50] width 39 height 10
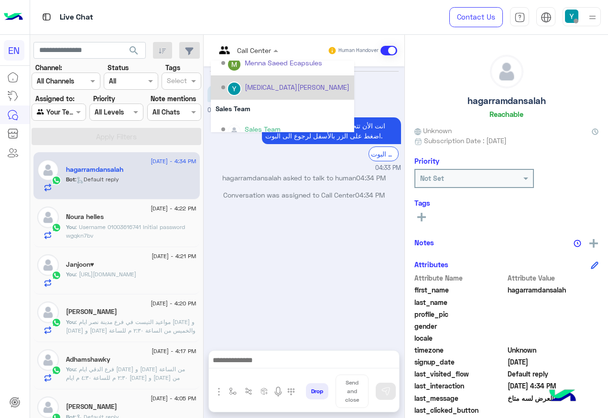
scroll to position [159, 0]
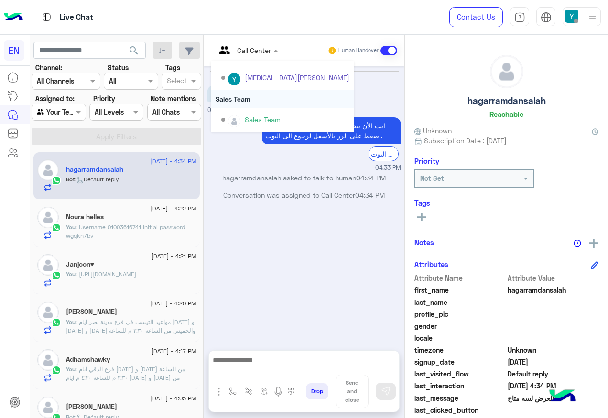
click at [278, 102] on div "Sales Team" at bounding box center [282, 99] width 143 height 18
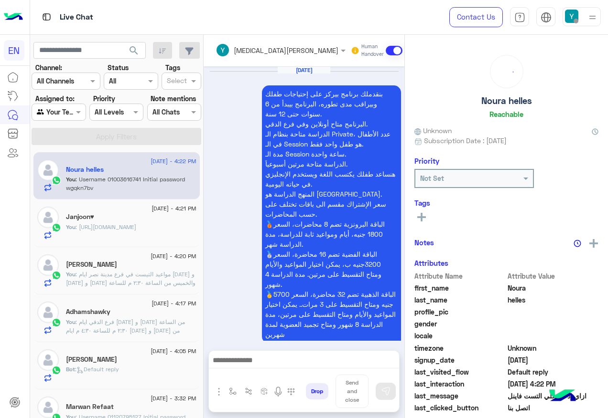
scroll to position [875, 0]
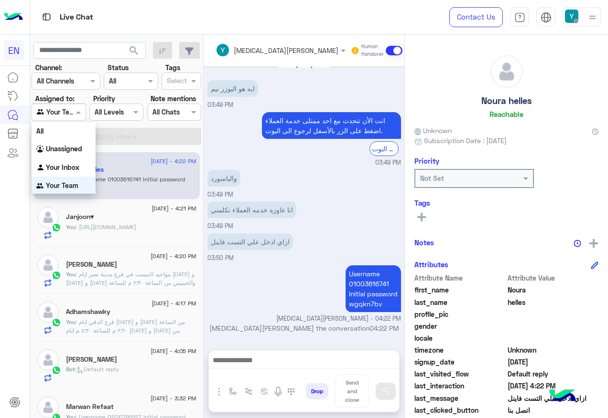
click at [71, 106] on div "Agent Filter Your Team" at bounding box center [59, 112] width 54 height 17
click at [86, 146] on div "Unassigned" at bounding box center [64, 148] width 64 height 19
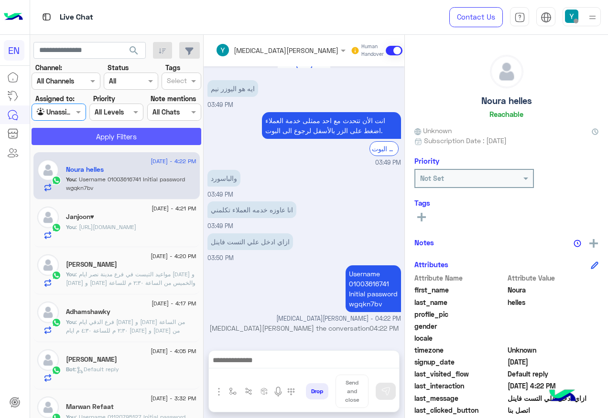
click at [74, 130] on button "Apply Filters" at bounding box center [117, 136] width 170 height 17
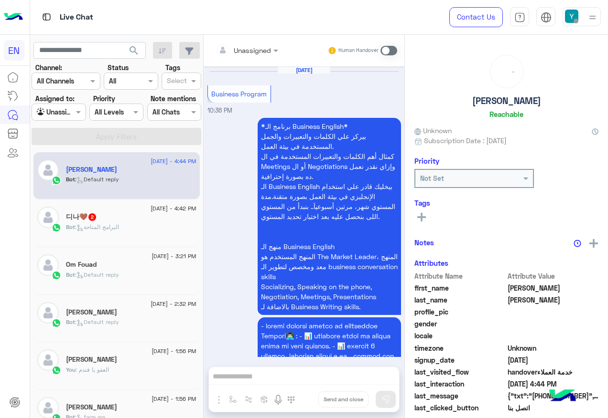
scroll to position [1301, 0]
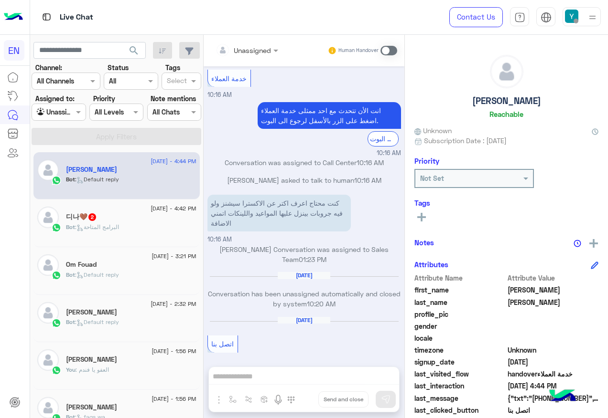
click at [91, 236] on div "Bot : البرامج المتاحة" at bounding box center [131, 231] width 130 height 17
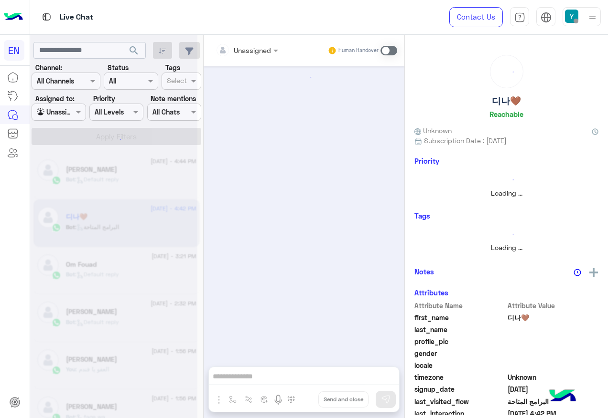
scroll to position [276, 0]
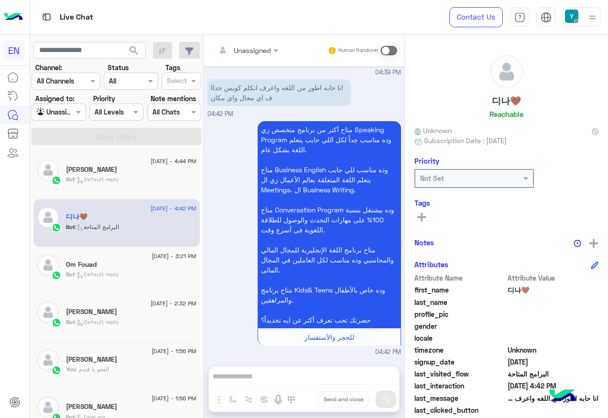
click at [265, 55] on div "Unassigned" at bounding box center [252, 50] width 37 height 10
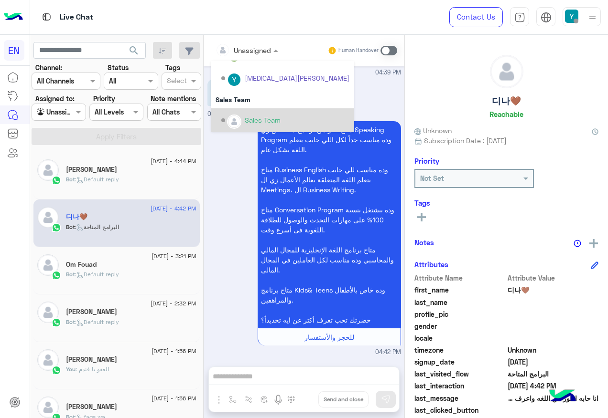
scroll to position [159, 0]
click at [264, 117] on div "Sales Team" at bounding box center [263, 120] width 36 height 10
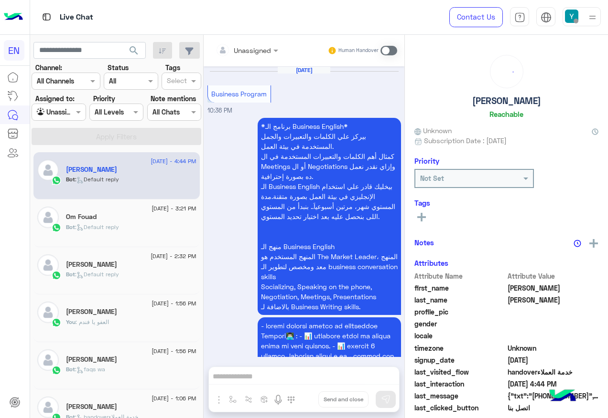
scroll to position [1301, 0]
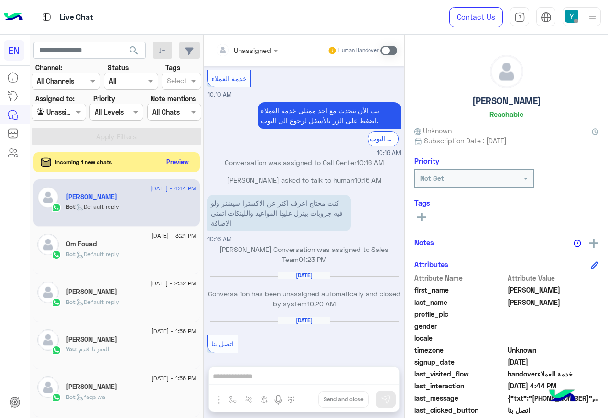
click at [174, 163] on button "Preview" at bounding box center [178, 162] width 30 height 13
